Goal: Information Seeking & Learning: Learn about a topic

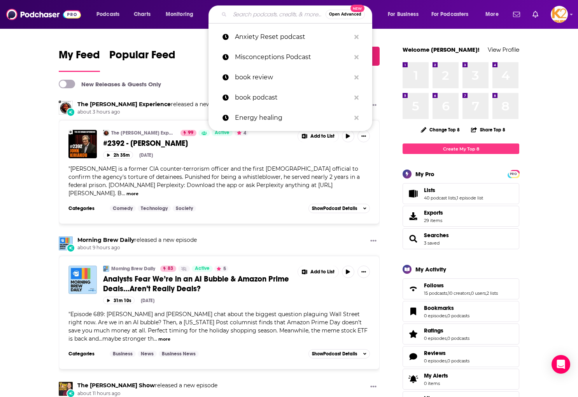
click at [249, 18] on input "Search podcasts, credits, & more..." at bounding box center [278, 14] width 96 height 12
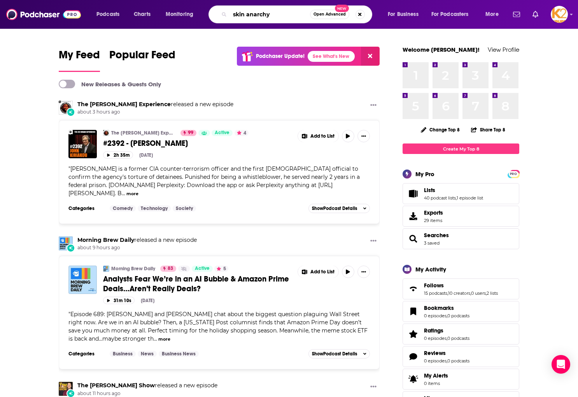
type input "skin anarchy"
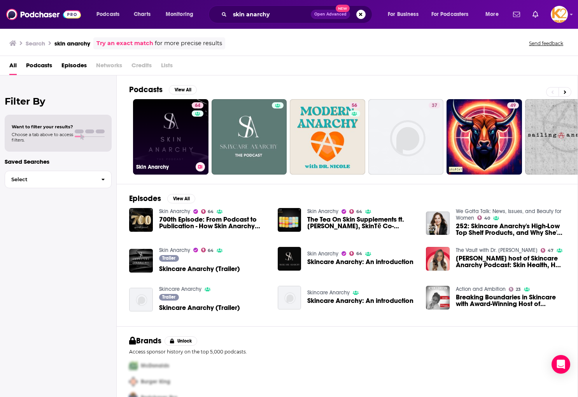
click at [182, 130] on link "64 Skin Anarchy" at bounding box center [170, 136] width 75 height 75
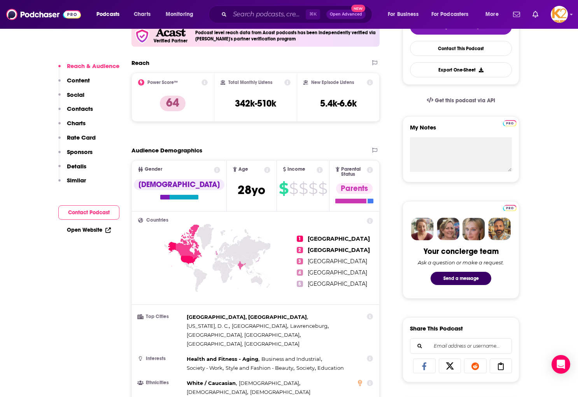
scroll to position [202, 0]
